Goal: Find specific page/section: Find specific page/section

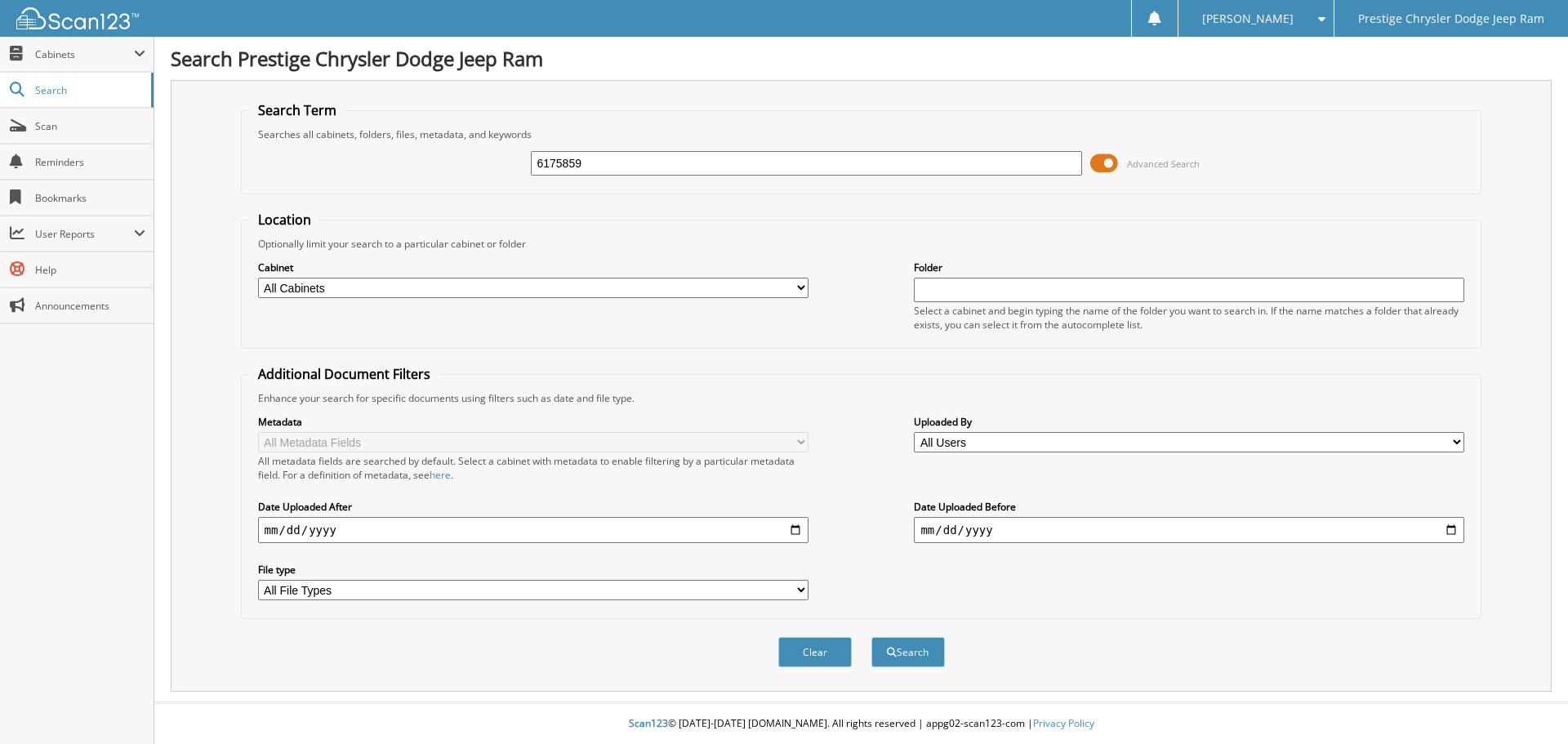
type input "6175859"
click at [872, 637] on button "Search" at bounding box center [908, 651] width 73 height 30
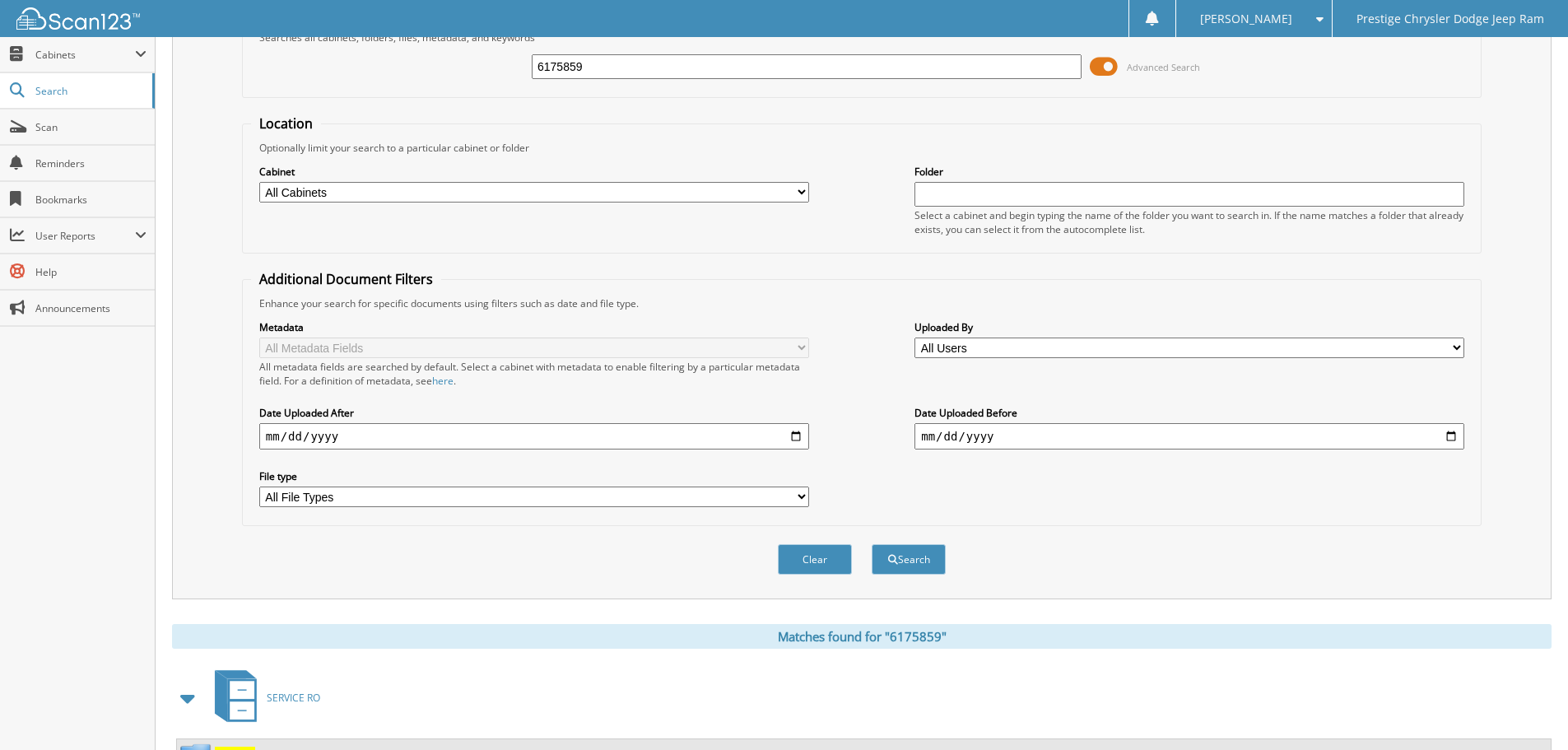
scroll to position [271, 0]
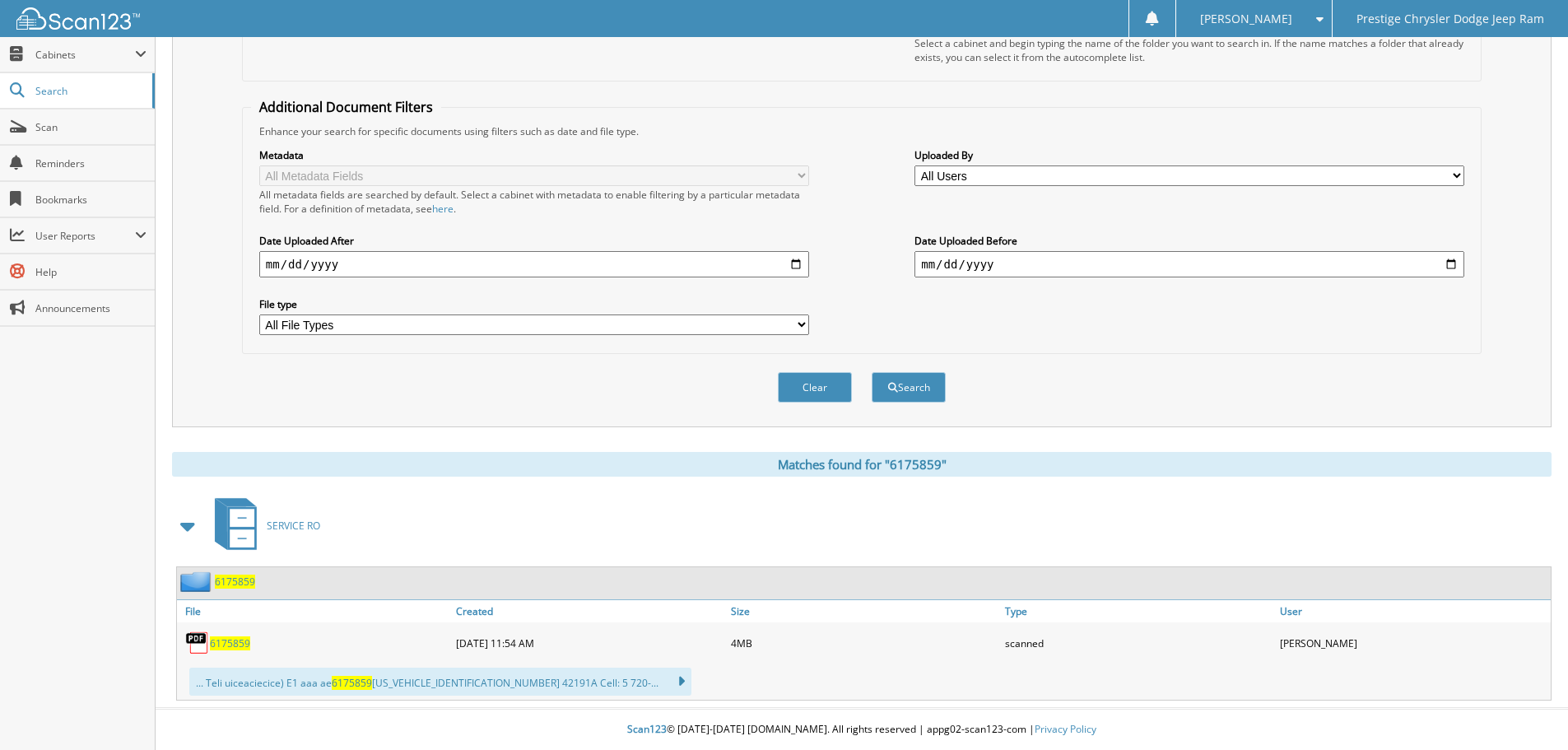
click at [226, 643] on span "6175859" at bounding box center [230, 643] width 40 height 14
